Goal: Task Accomplishment & Management: Complete application form

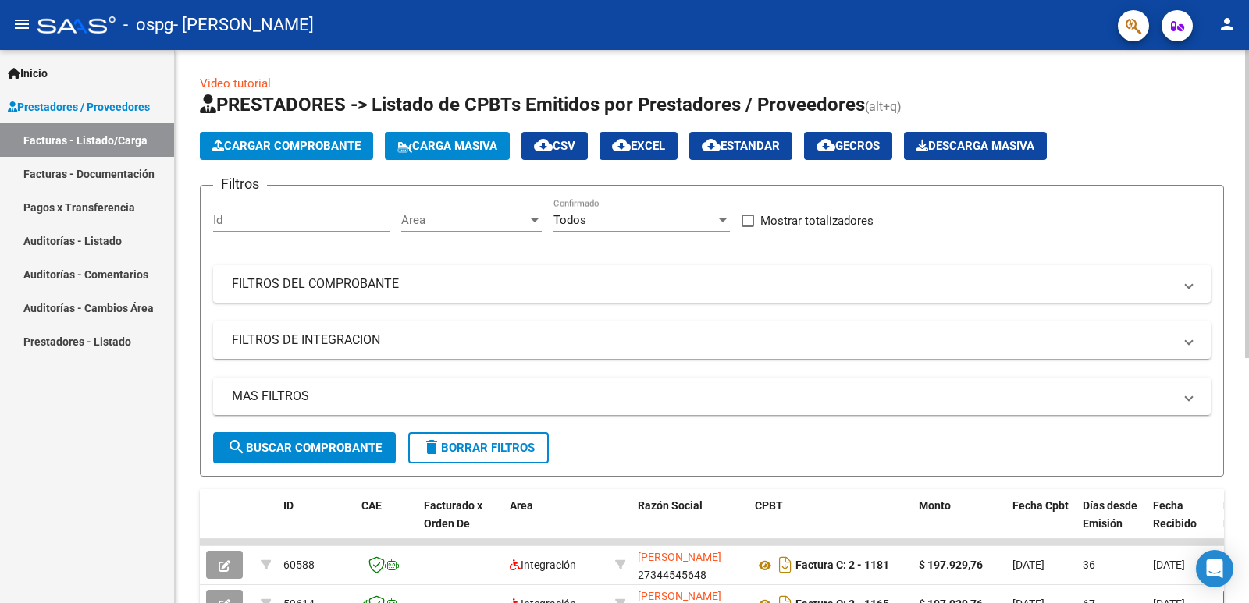
click at [276, 151] on span "Cargar Comprobante" at bounding box center [286, 146] width 148 height 14
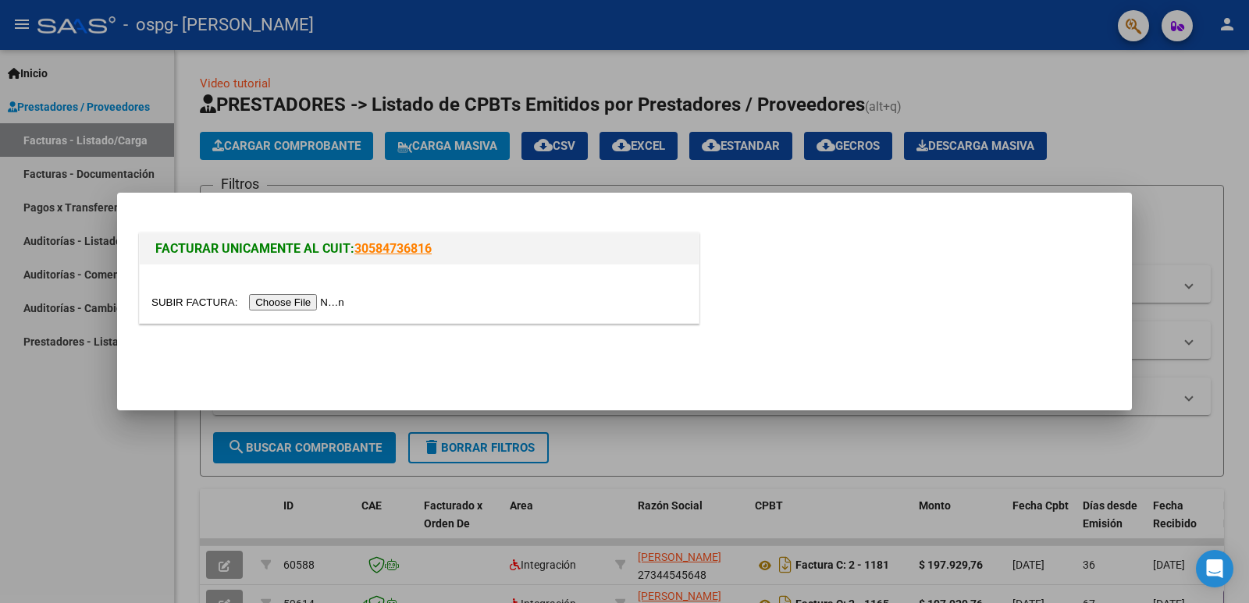
click at [304, 300] on input "file" at bounding box center [249, 302] width 197 height 16
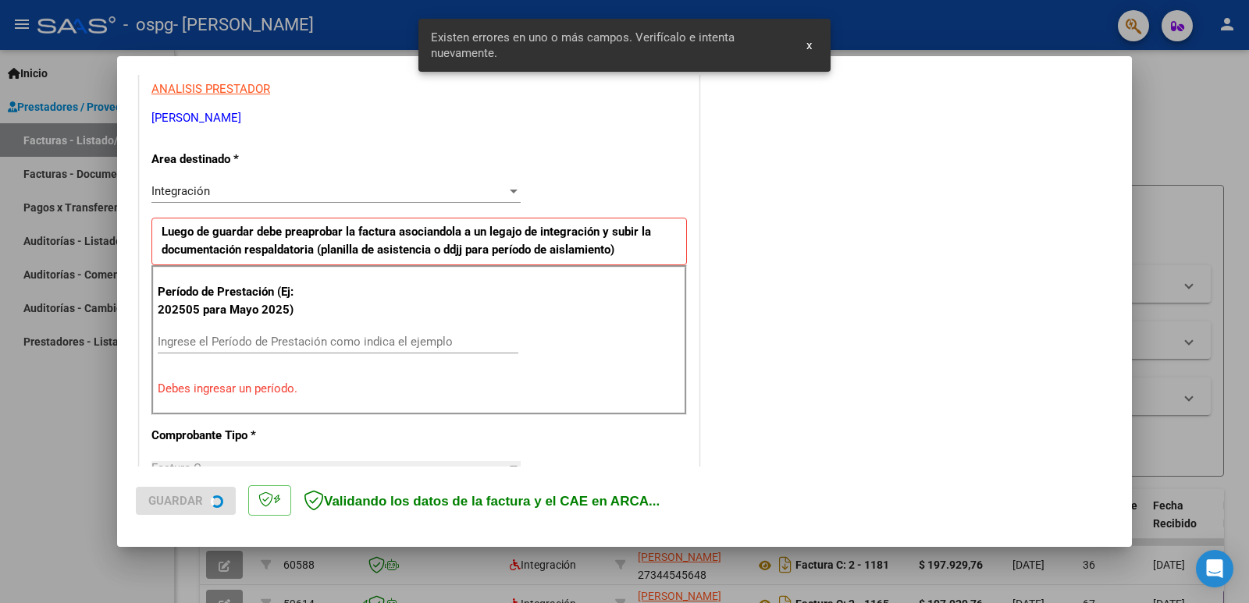
scroll to position [318, 0]
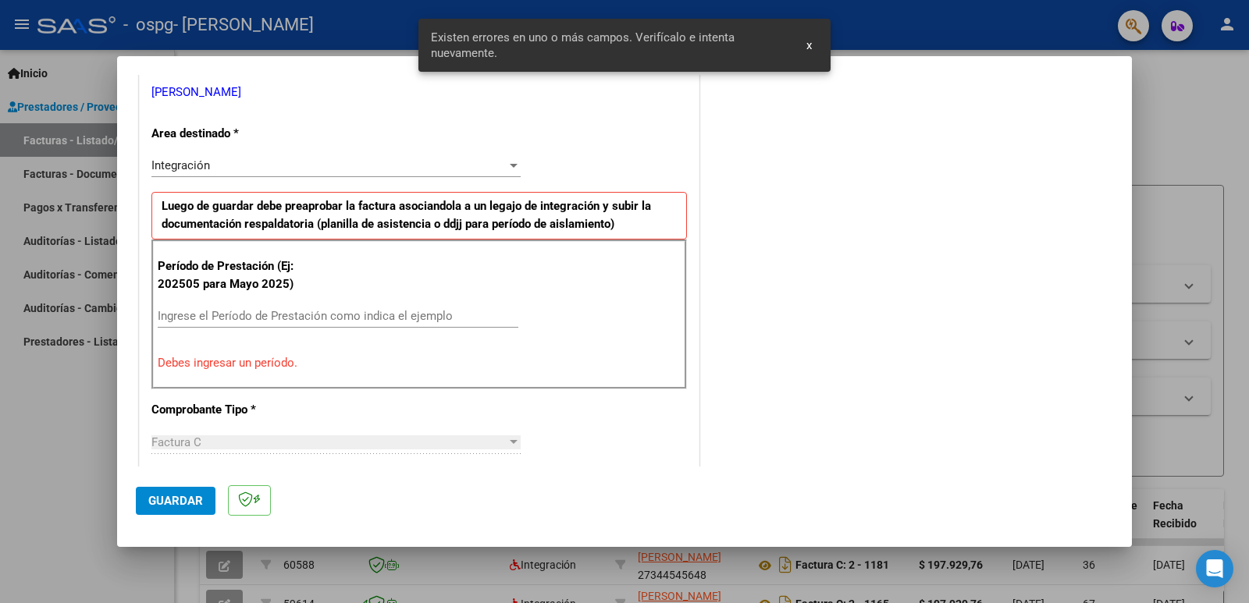
click at [283, 319] on input "Ingrese el Período de Prestación como indica el ejemplo" at bounding box center [338, 316] width 361 height 14
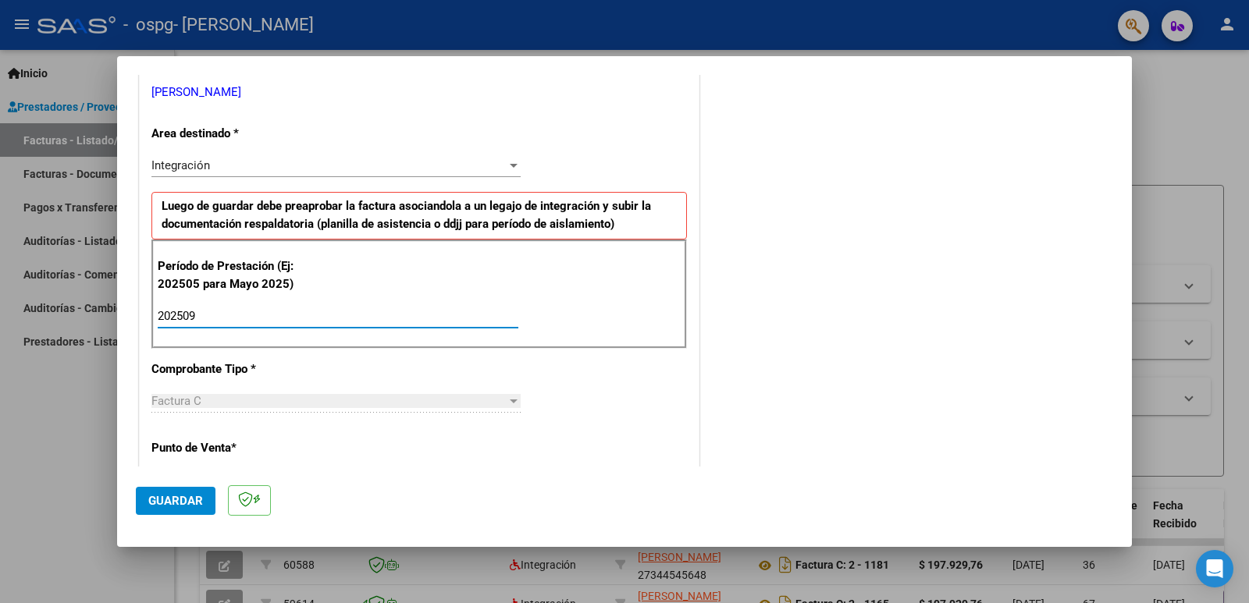
type input "202509"
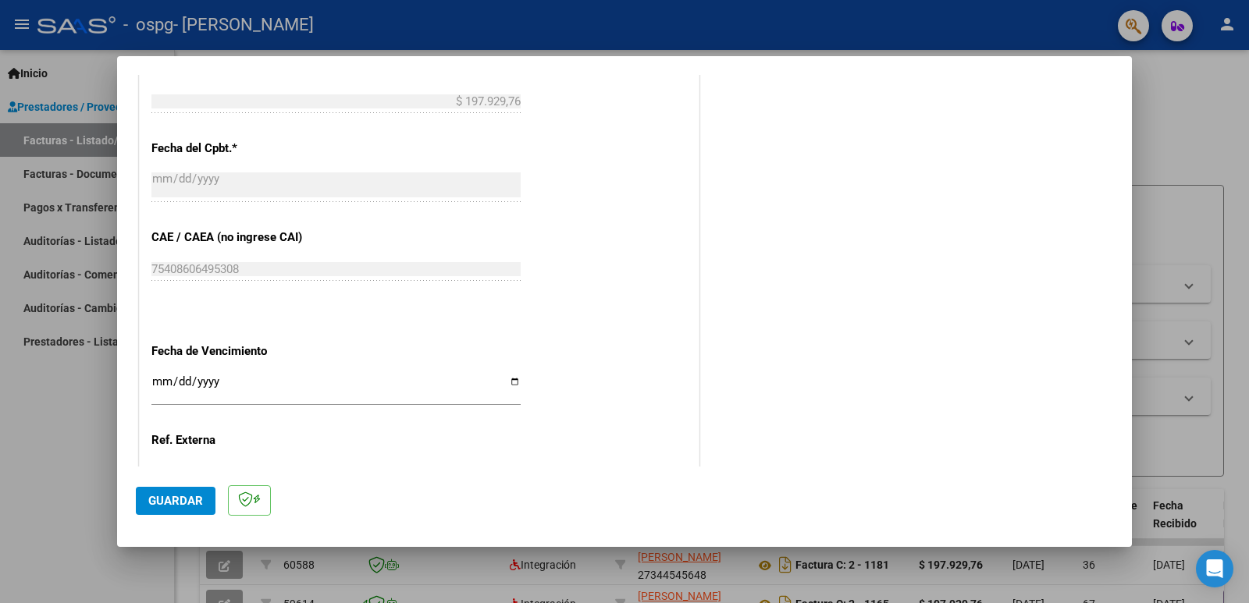
scroll to position [891, 0]
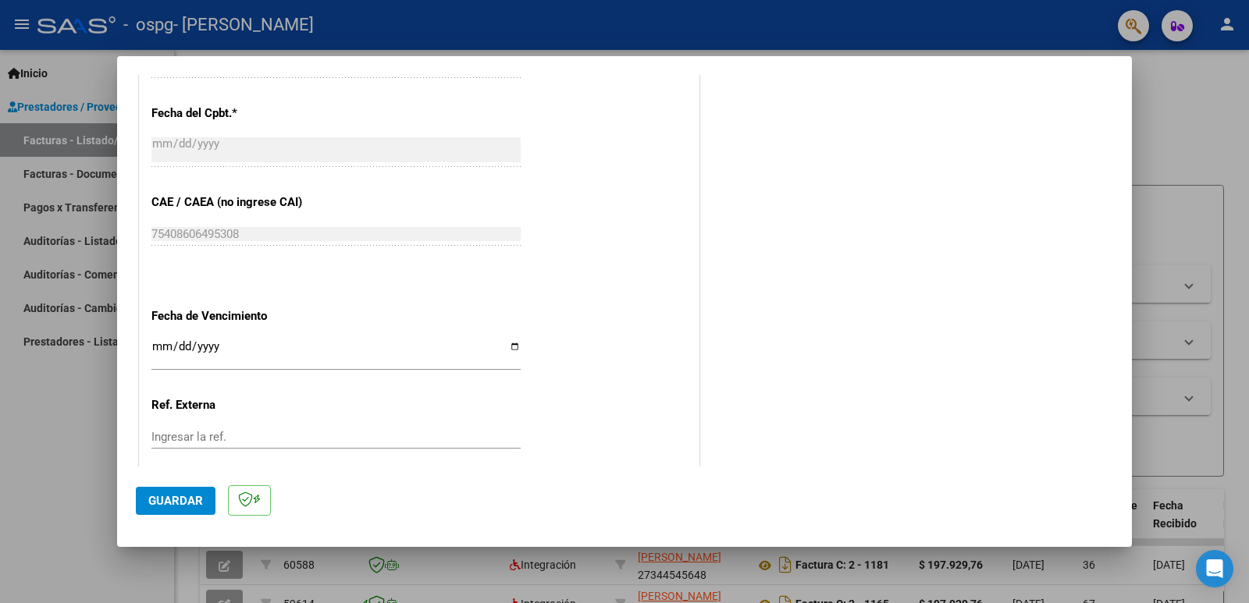
click at [506, 343] on input "Ingresar la fecha" at bounding box center [335, 352] width 369 height 25
type input "[DATE]"
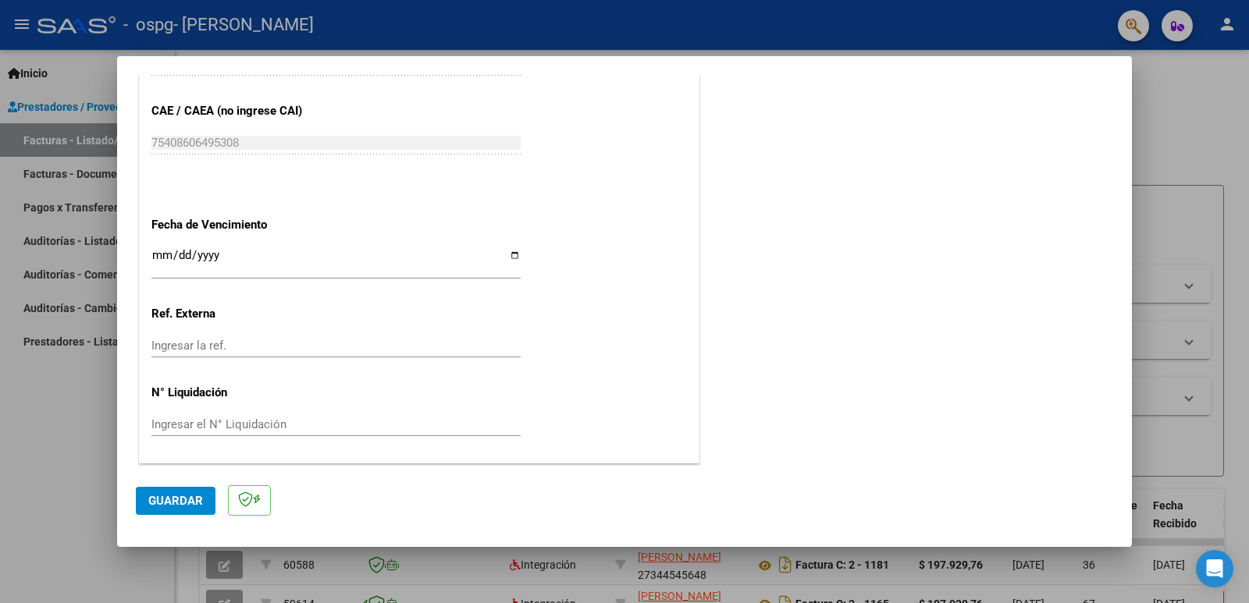
click at [182, 506] on span "Guardar" at bounding box center [175, 501] width 55 height 14
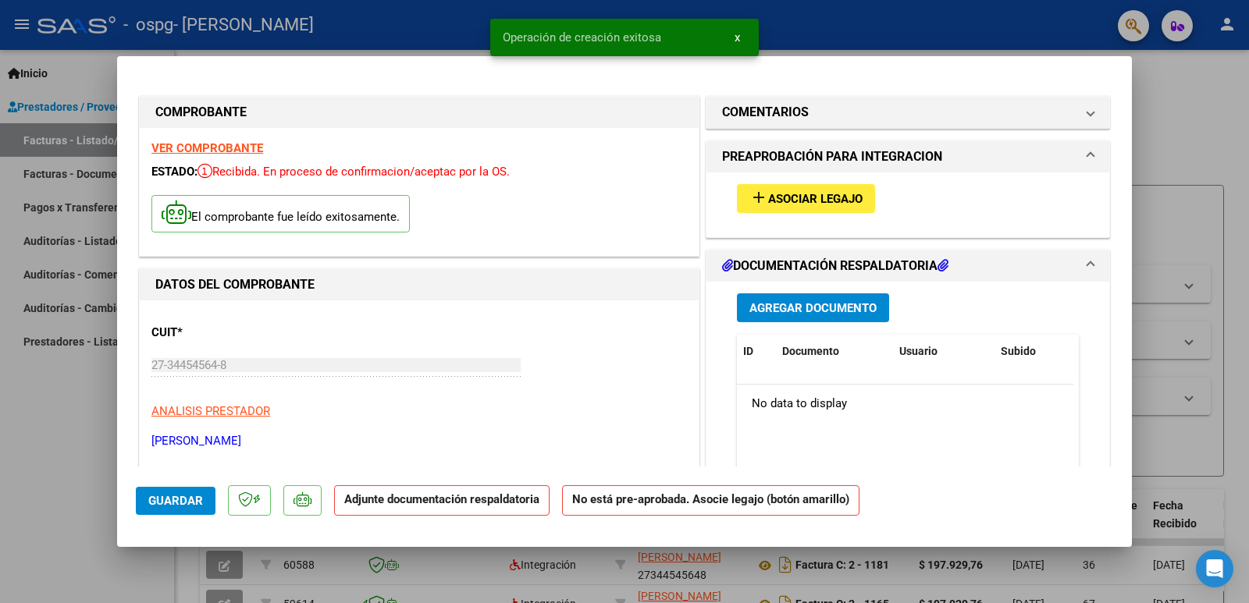
click at [820, 197] on span "Asociar Legajo" at bounding box center [815, 199] width 94 height 14
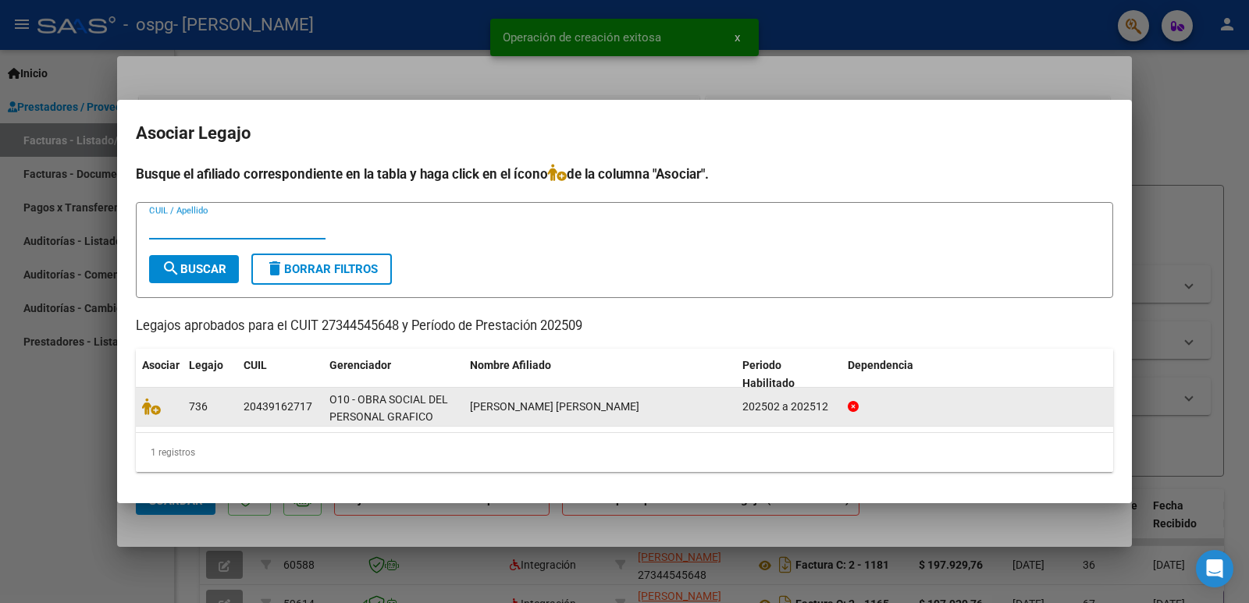
click at [323, 410] on datatable-body-cell "O10 - OBRA SOCIAL DEL PERSONAL GRAFICO" at bounding box center [393, 407] width 140 height 38
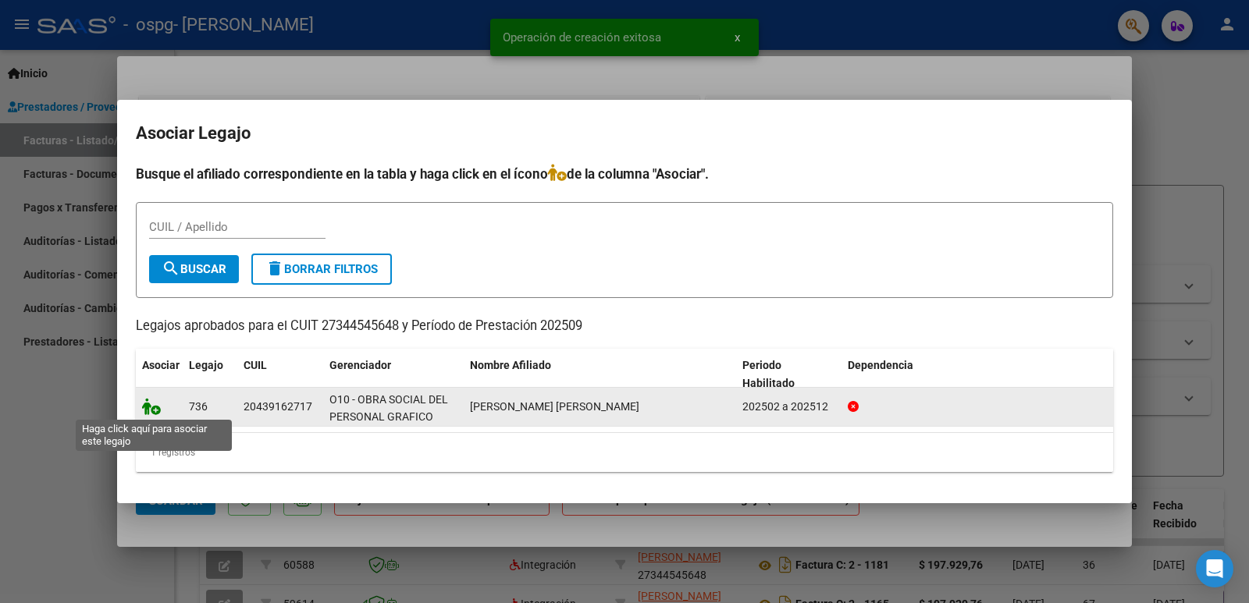
click at [157, 407] on icon at bounding box center [151, 406] width 19 height 17
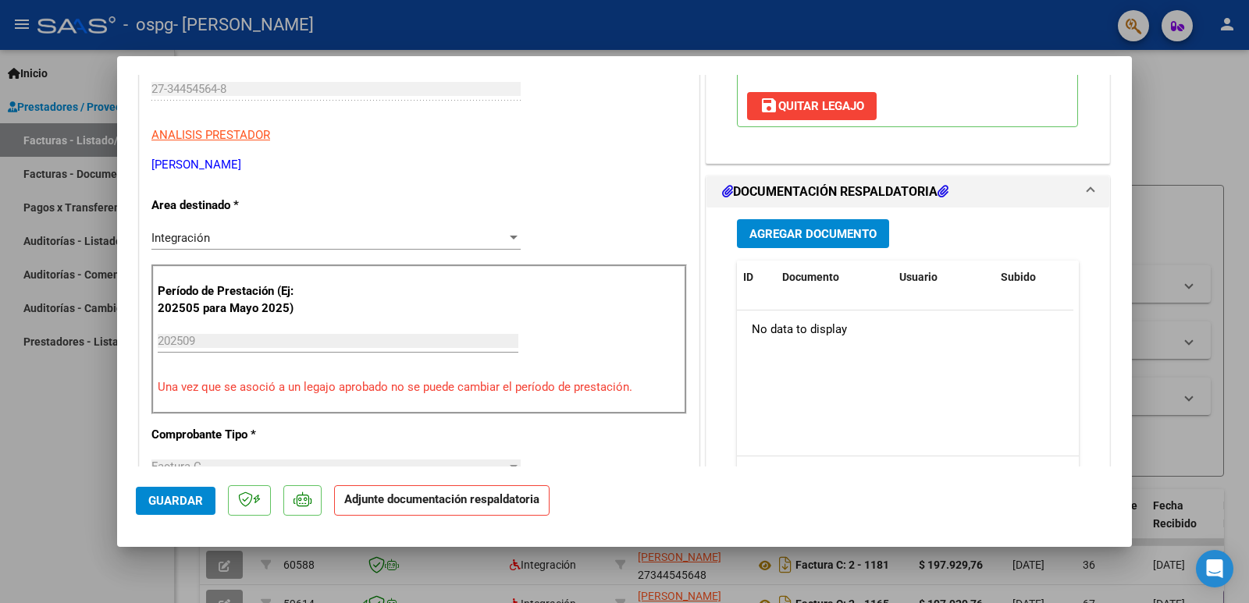
scroll to position [303, 0]
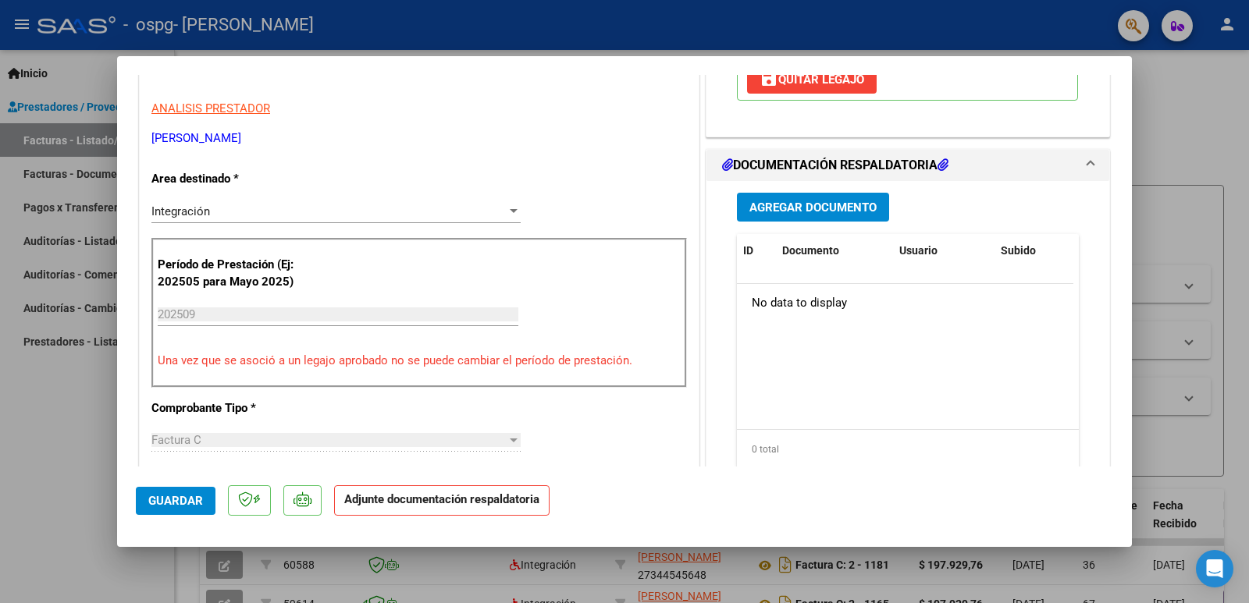
click at [821, 222] on button "Agregar Documento" at bounding box center [813, 207] width 152 height 29
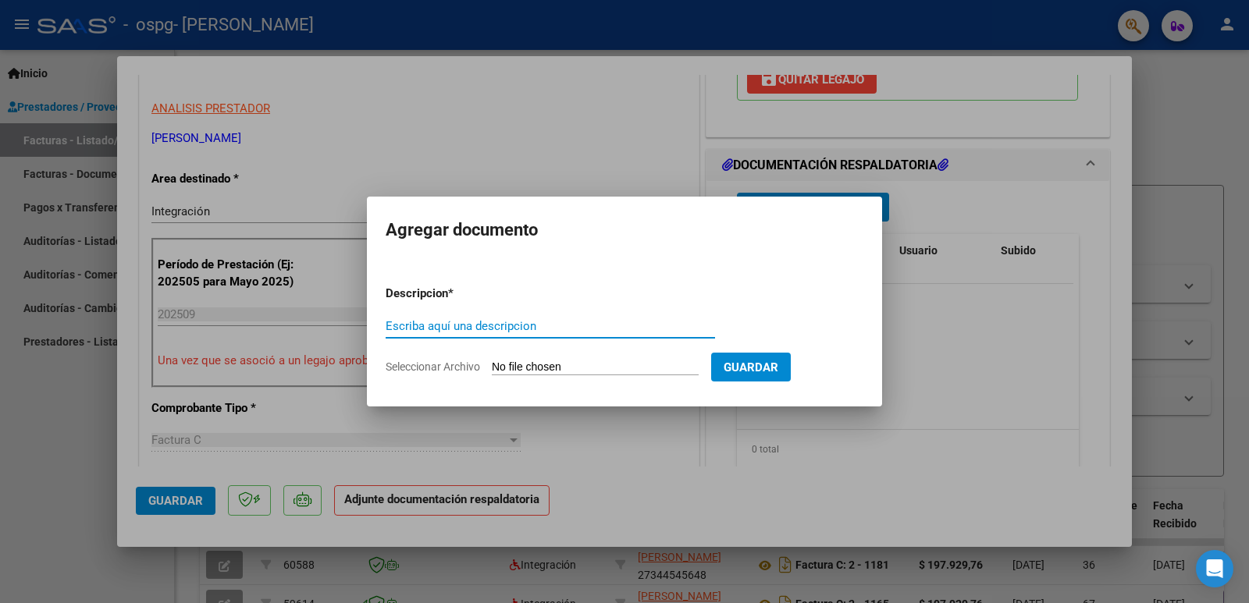
click at [542, 361] on input "Seleccionar Archivo" at bounding box center [595, 368] width 207 height 15
type input "C:\fakepath\[PERSON_NAME]- kine- Septiembre.pdf"
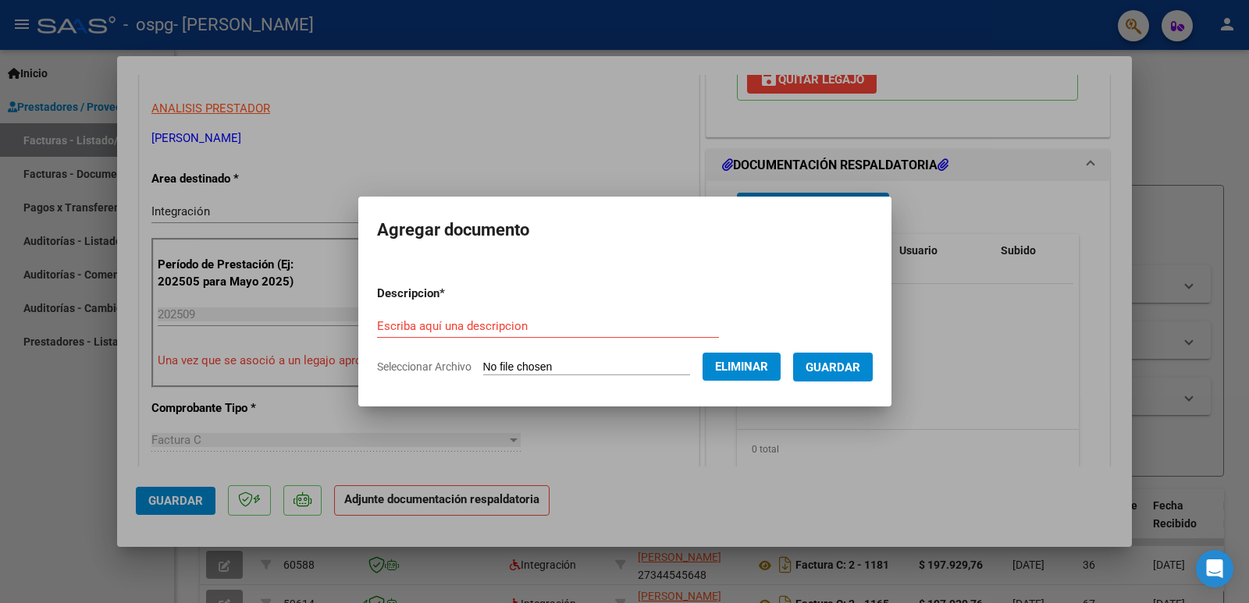
click at [630, 315] on div "Escriba aquí una descripcion" at bounding box center [548, 326] width 342 height 23
type input "Planilla de asistencias"
click at [873, 364] on button "Guardar" at bounding box center [833, 367] width 80 height 29
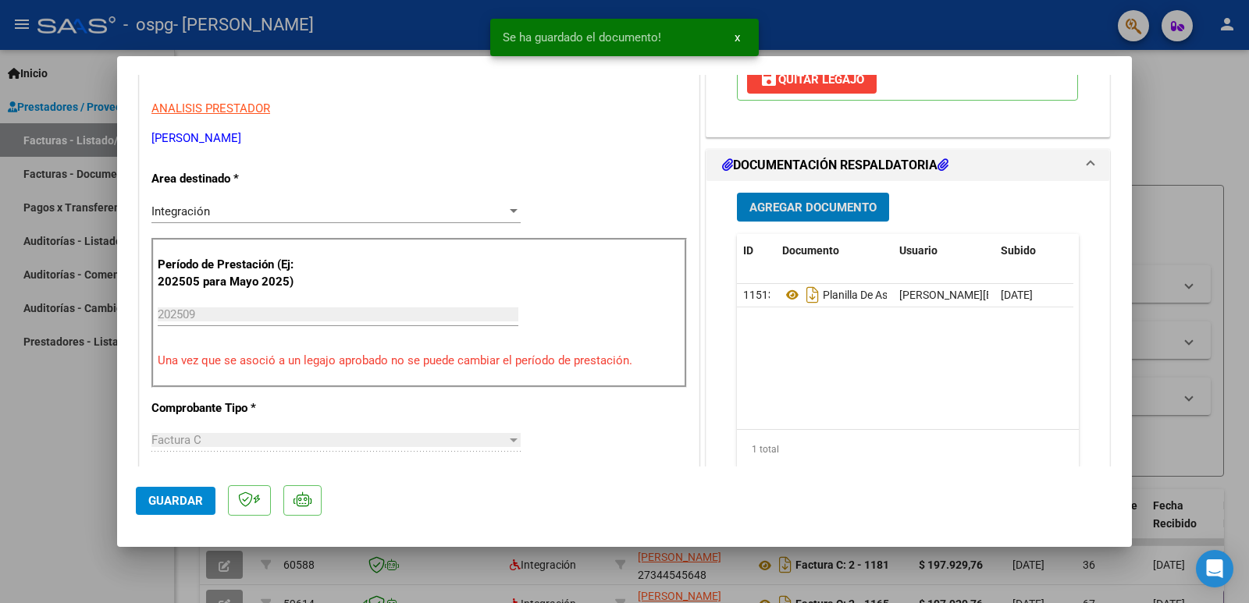
click at [831, 215] on span "Agregar Documento" at bounding box center [812, 208] width 127 height 14
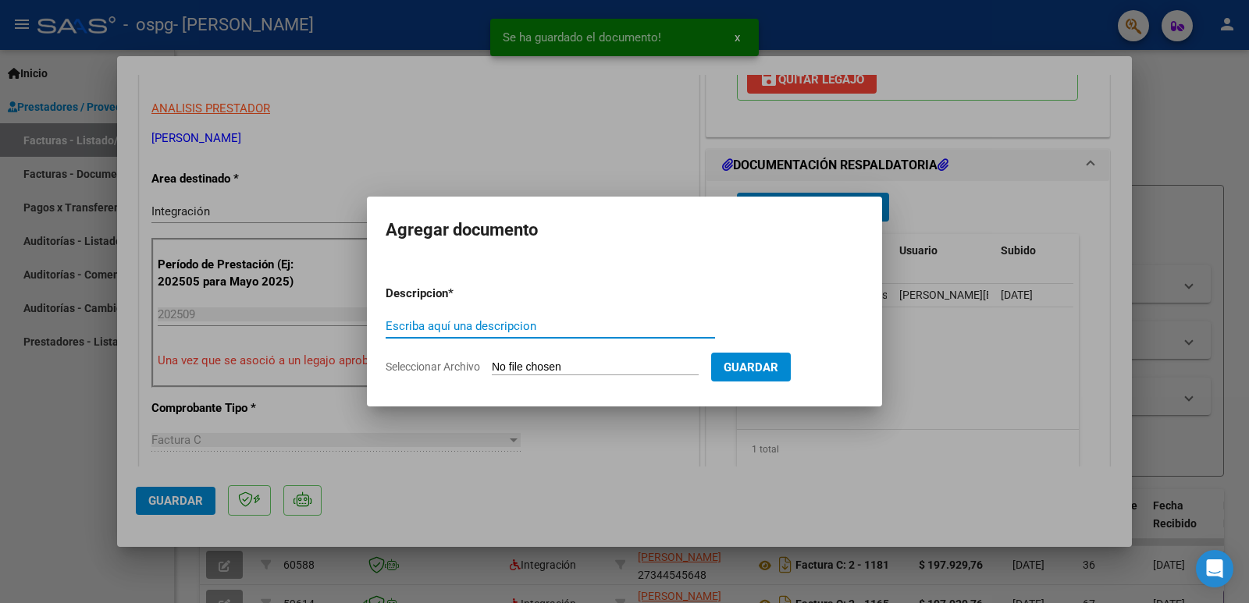
click at [778, 368] on span "Guardar" at bounding box center [751, 368] width 55 height 14
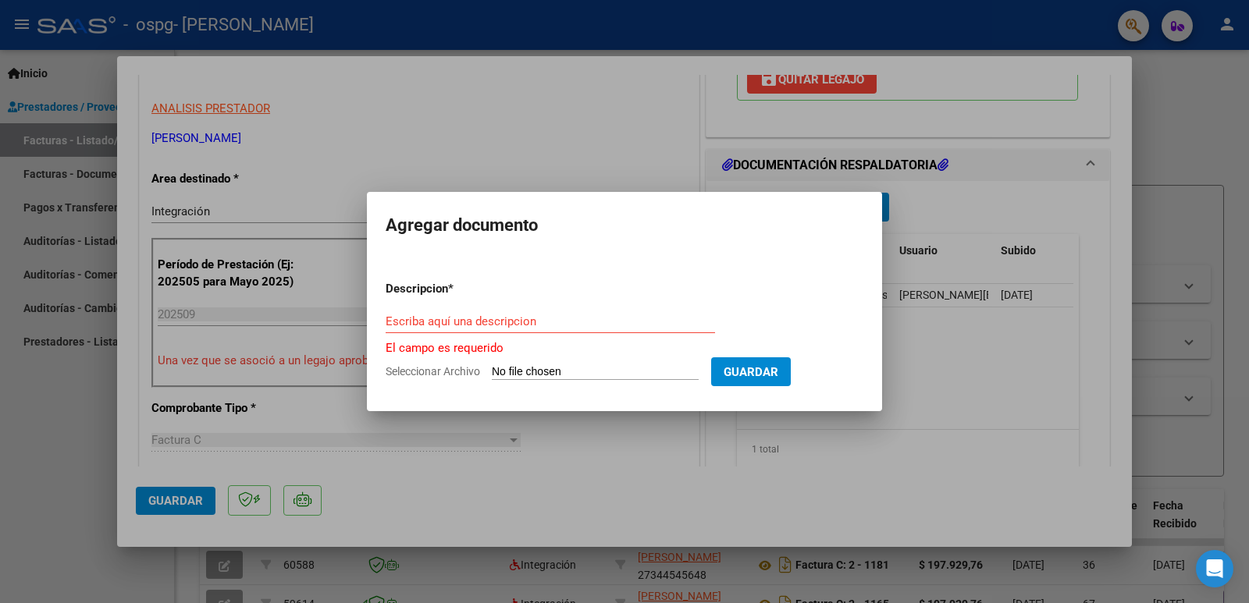
click at [1041, 383] on div at bounding box center [624, 301] width 1249 height 603
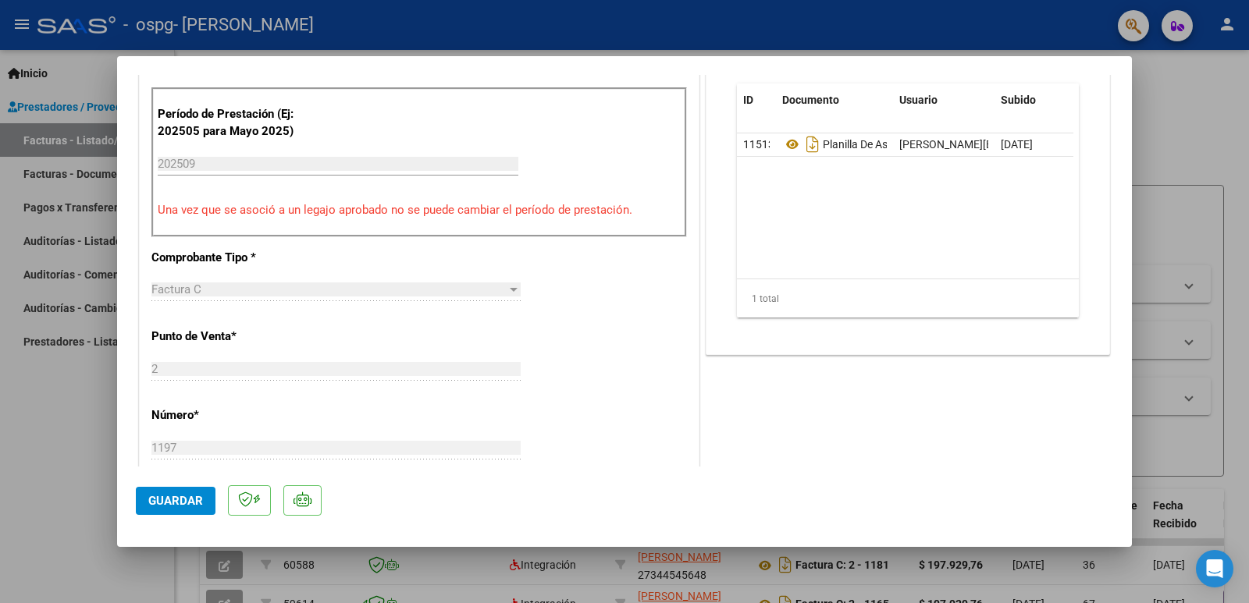
scroll to position [351, 0]
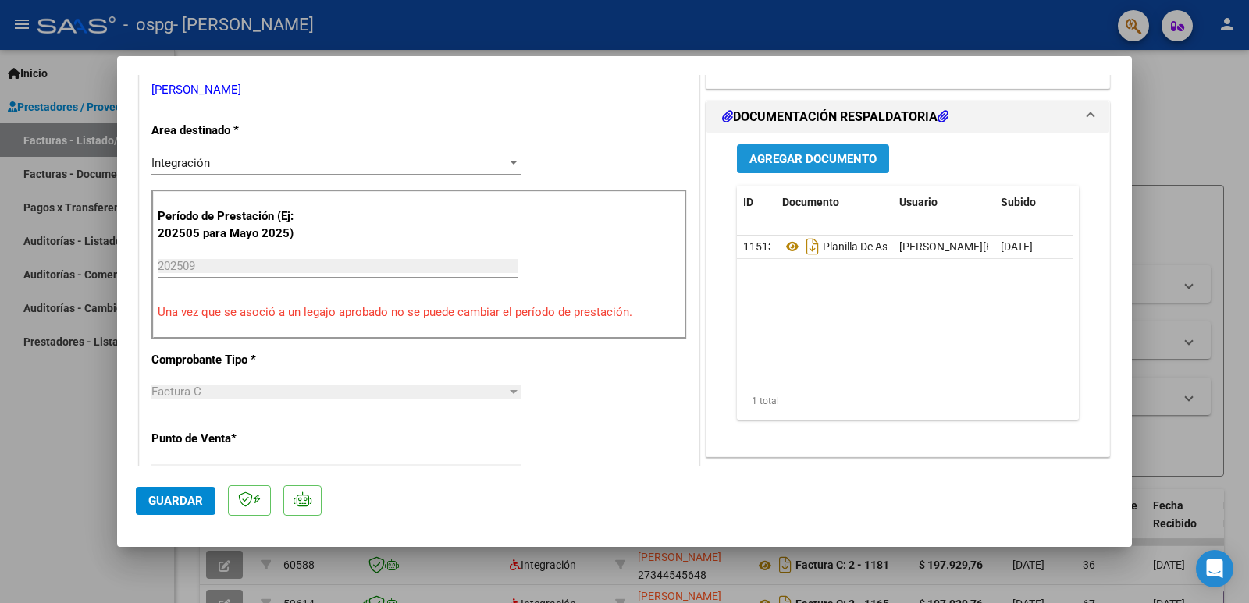
click at [813, 166] on span "Agregar Documento" at bounding box center [812, 159] width 127 height 14
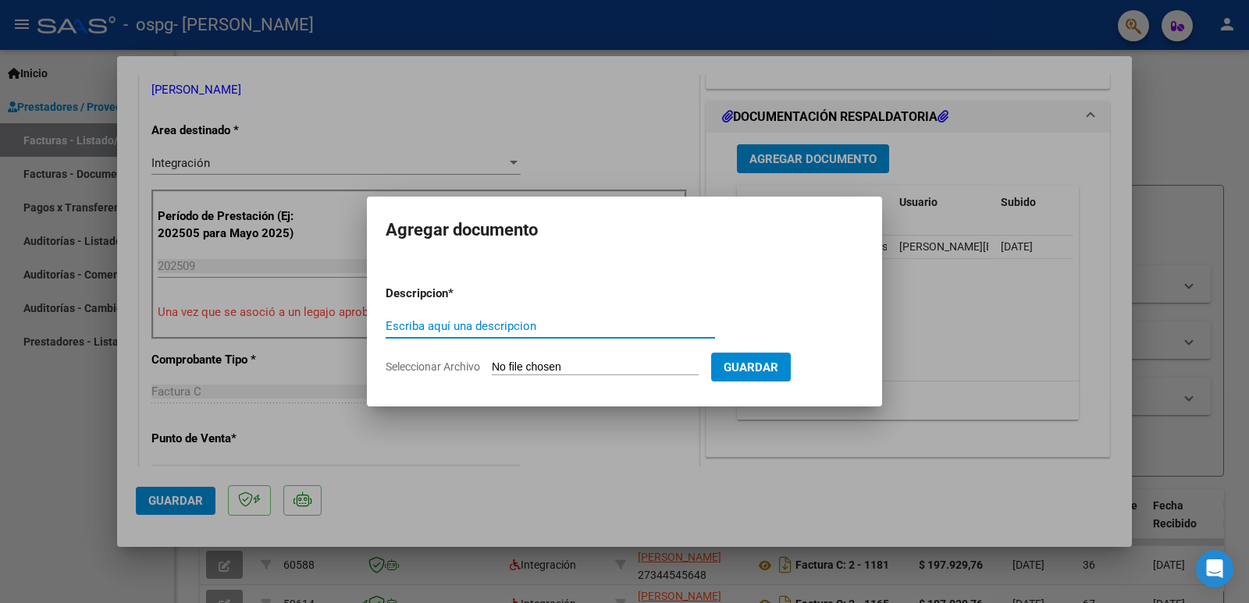
click at [448, 365] on span "Seleccionar Archivo" at bounding box center [433, 367] width 94 height 12
click at [492, 365] on input "Seleccionar Archivo" at bounding box center [595, 368] width 207 height 15
type input "C:\fakepath\[PERSON_NAME][DATE]- OSPG.pdf"
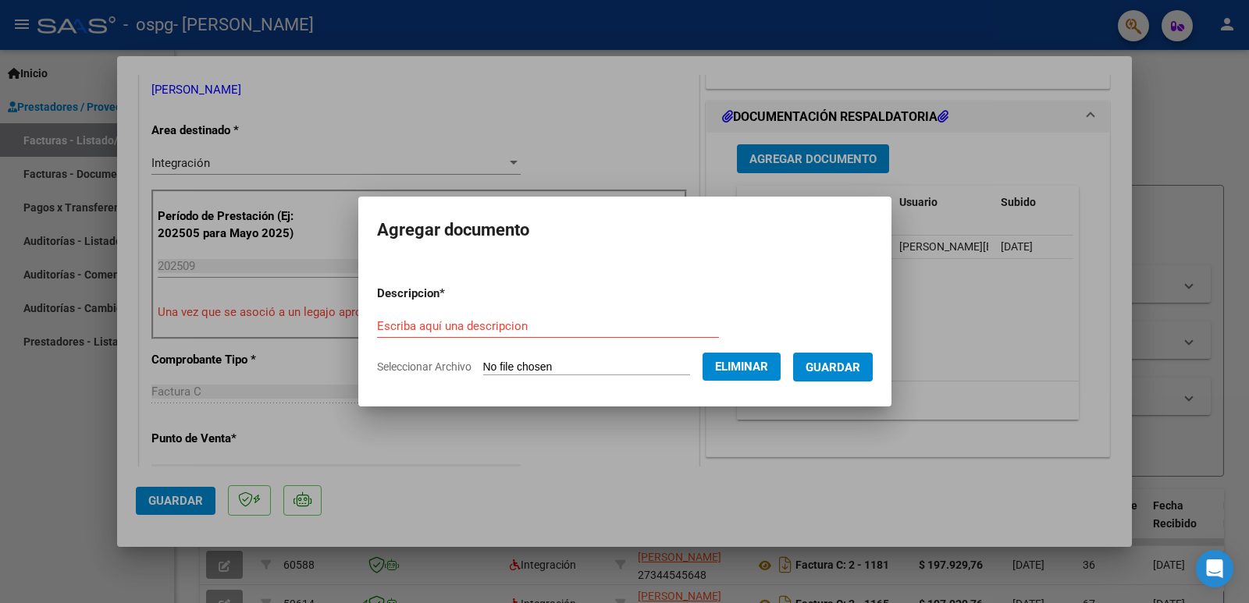
click at [539, 320] on input "Escriba aquí una descripcion" at bounding box center [548, 326] width 342 height 14
type input "Informe Semestral"
click at [834, 368] on span "Guardar" at bounding box center [833, 368] width 55 height 14
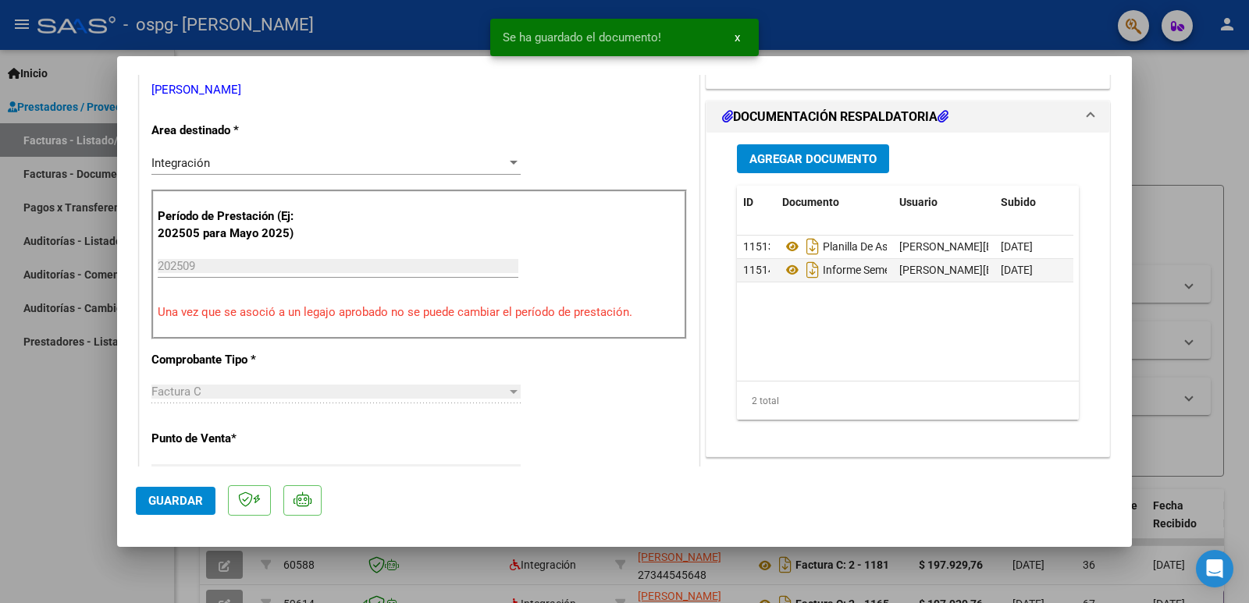
scroll to position [1005, 0]
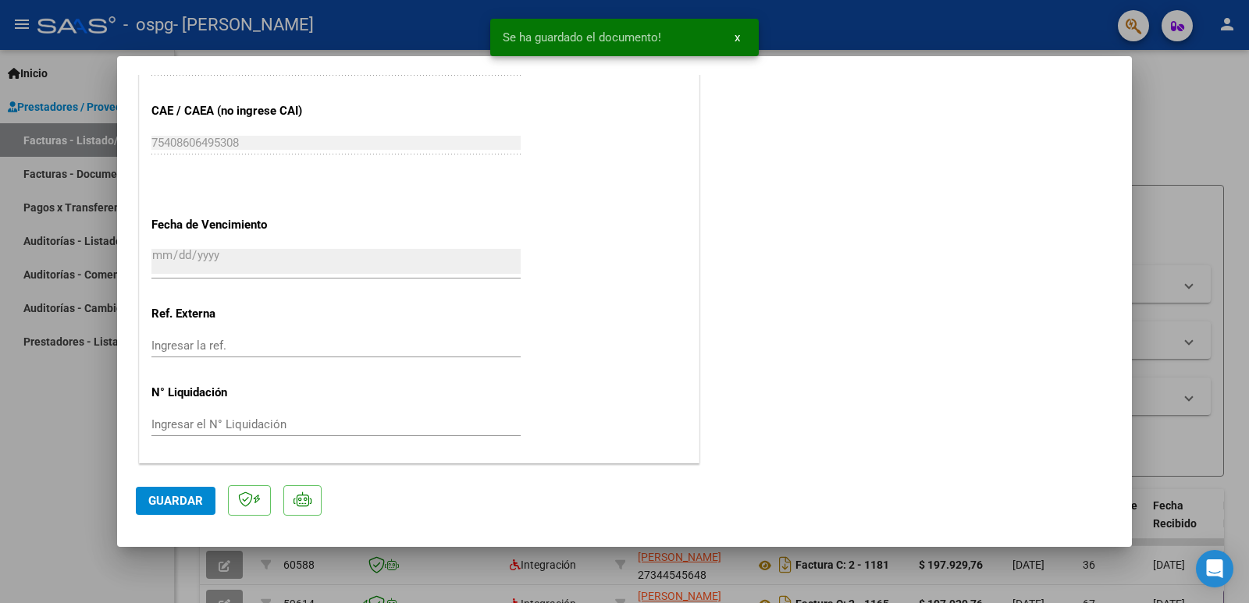
click at [160, 510] on button "Guardar" at bounding box center [176, 501] width 80 height 28
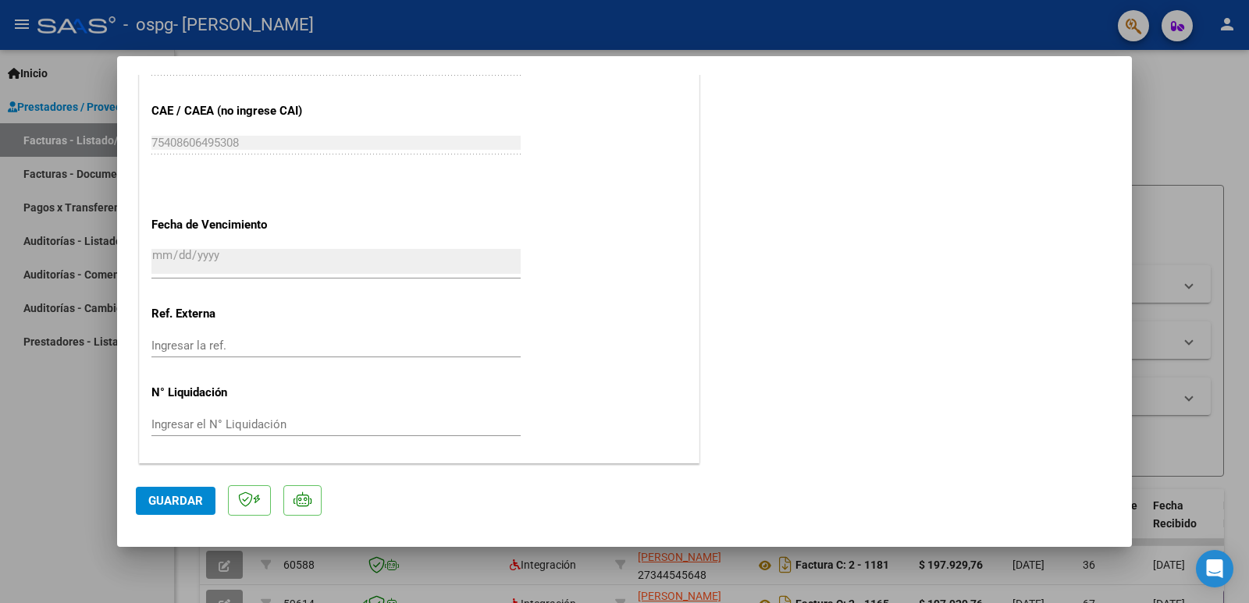
scroll to position [0, 0]
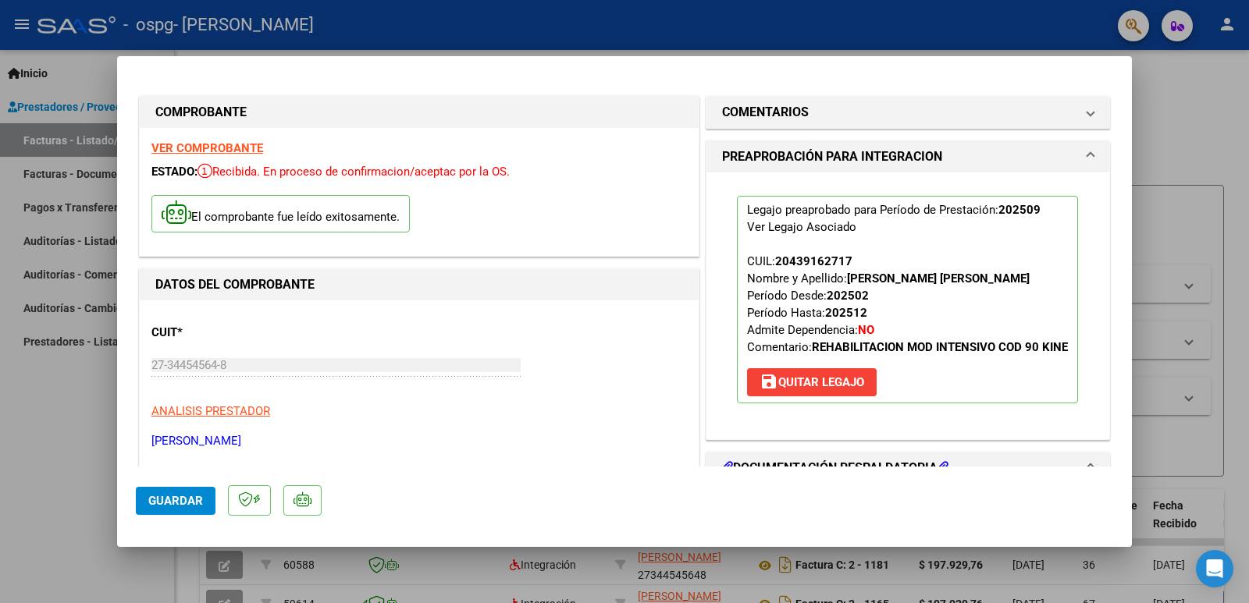
click at [1168, 108] on div at bounding box center [624, 301] width 1249 height 603
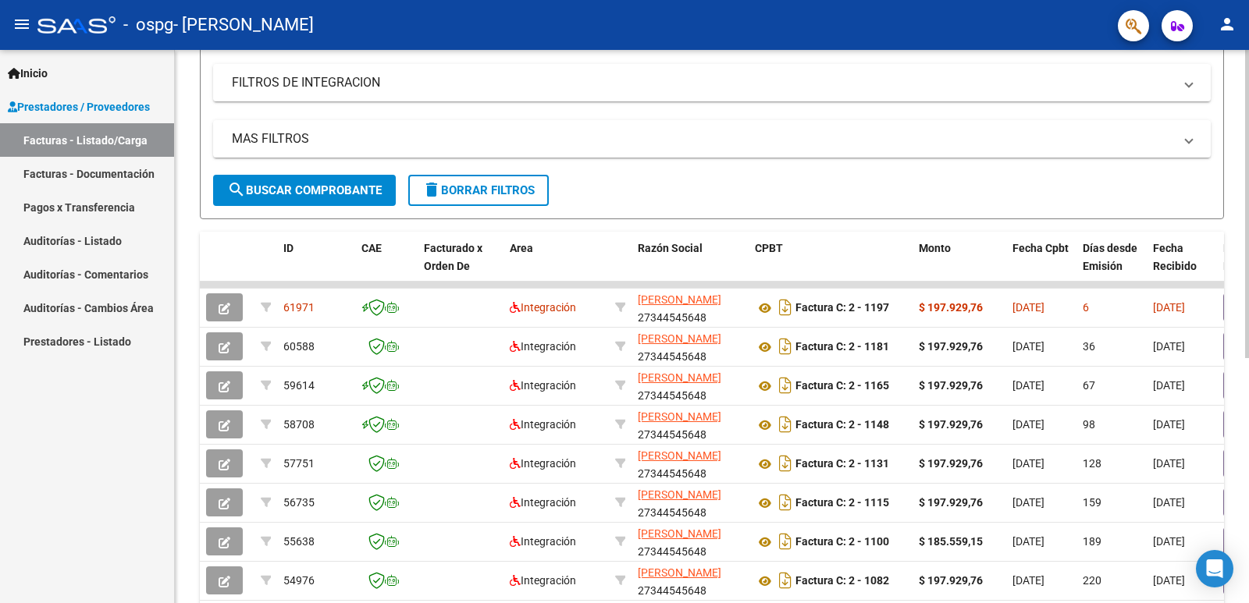
click at [1248, 407] on div at bounding box center [1247, 351] width 4 height 308
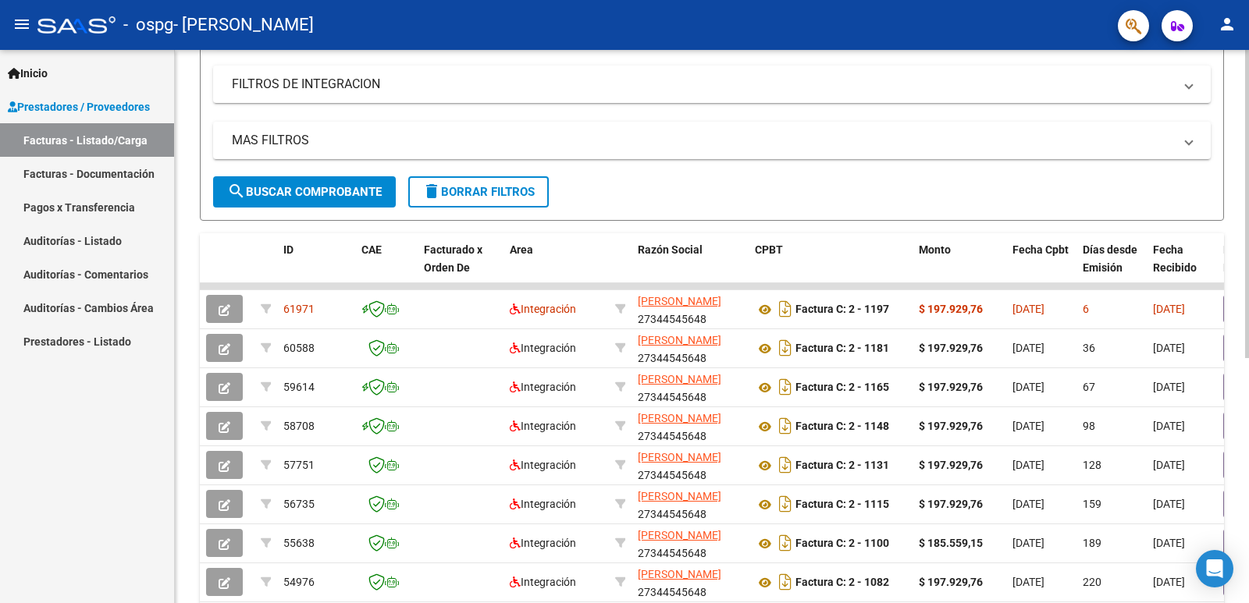
drag, startPoint x: 969, startPoint y: 286, endPoint x: 1240, endPoint y: 318, distance: 272.0
click at [1240, 318] on div "Video tutorial PRESTADORES -> Listado de CPBTs Emitidos por Prestadores / Prove…" at bounding box center [712, 284] width 1074 height 981
